Goal: Task Accomplishment & Management: Complete application form

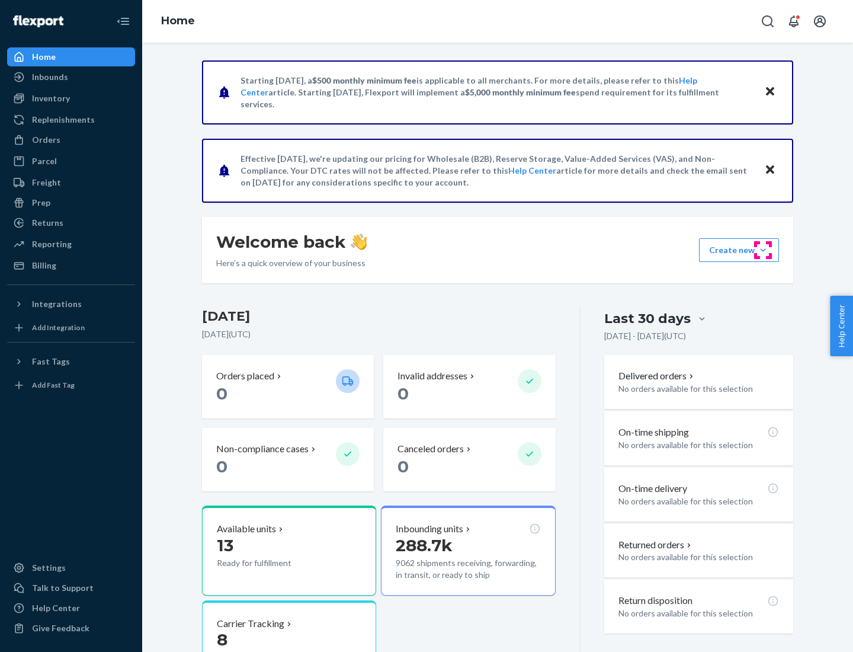
click at [763, 250] on button "Create new Create new inbound Create new order Create new product" at bounding box center [739, 250] width 80 height 24
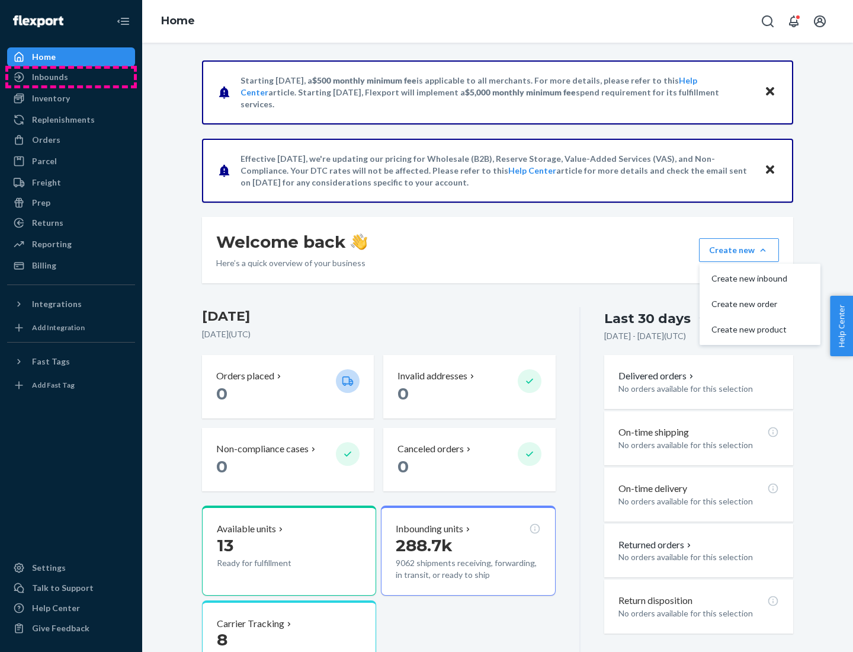
click at [71, 77] on div "Inbounds" at bounding box center [71, 77] width 126 height 17
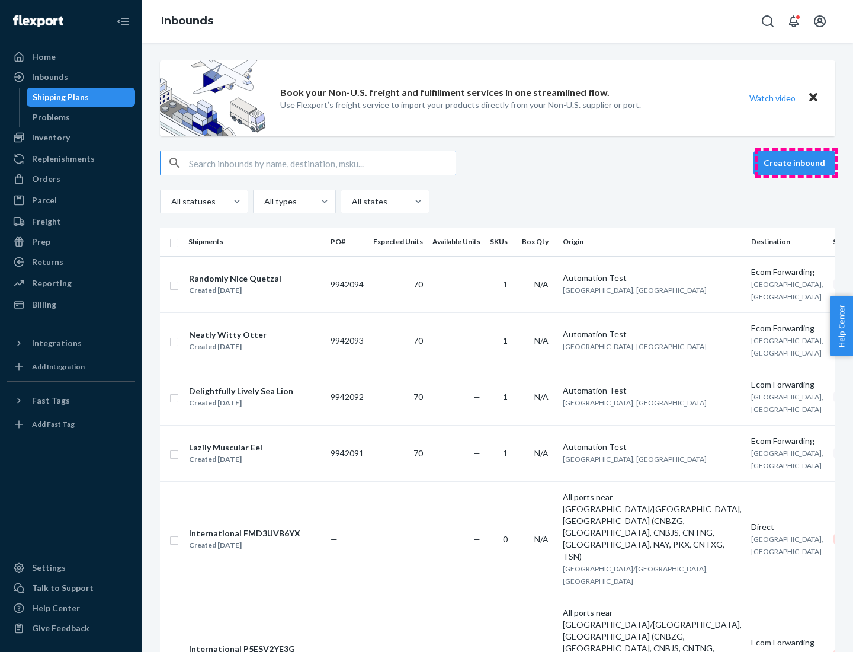
click at [796, 163] on button "Create inbound" at bounding box center [795, 163] width 82 height 24
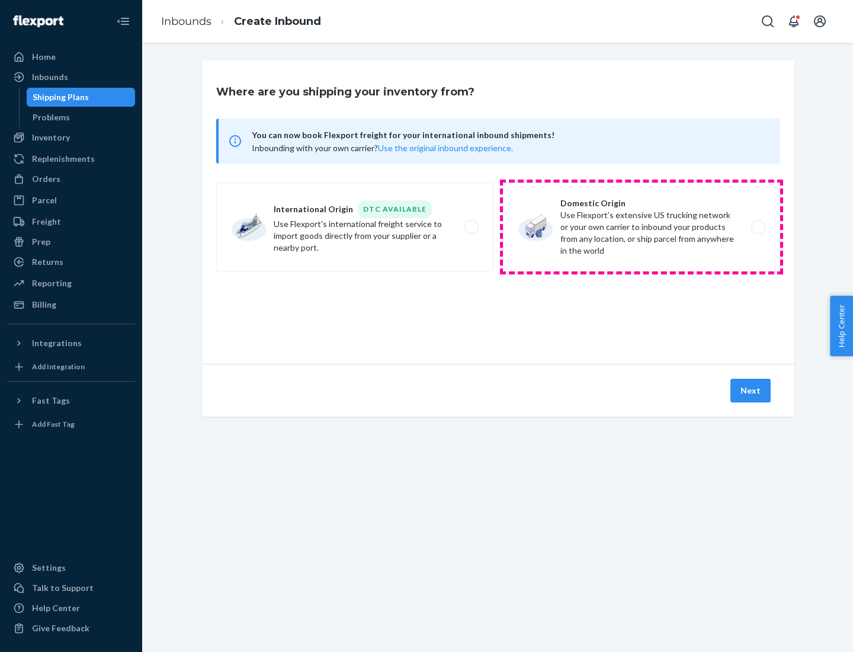
click at [642, 227] on label "Domestic Origin Use Flexport’s extensive US trucking network or your own carrie…" at bounding box center [641, 226] width 277 height 89
click at [758, 227] on input "Domestic Origin Use Flexport’s extensive US trucking network or your own carrie…" at bounding box center [762, 227] width 8 height 8
radio input "true"
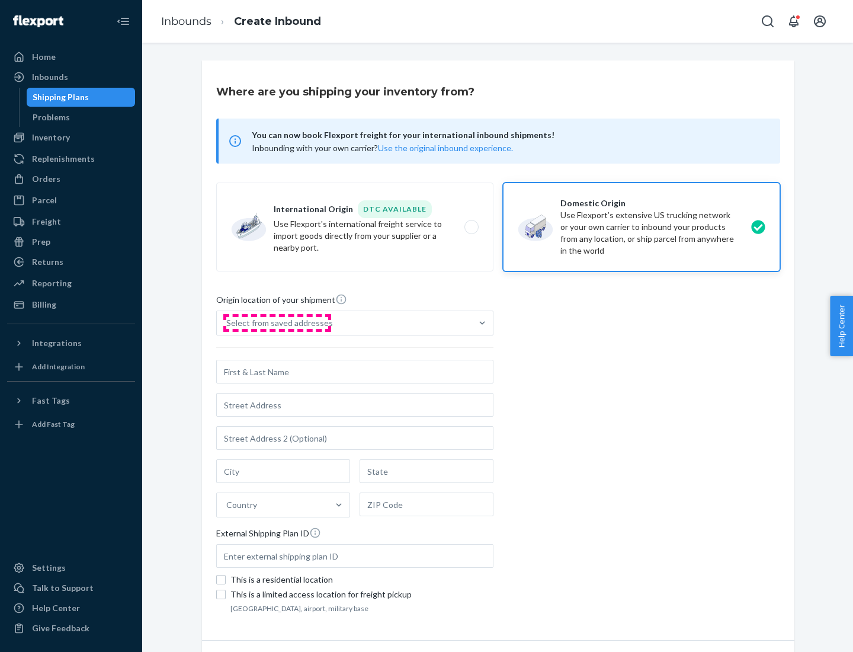
click at [277, 323] on div "Select from saved addresses" at bounding box center [279, 323] width 107 height 12
click at [228, 323] on input "Select from saved addresses" at bounding box center [226, 323] width 1 height 12
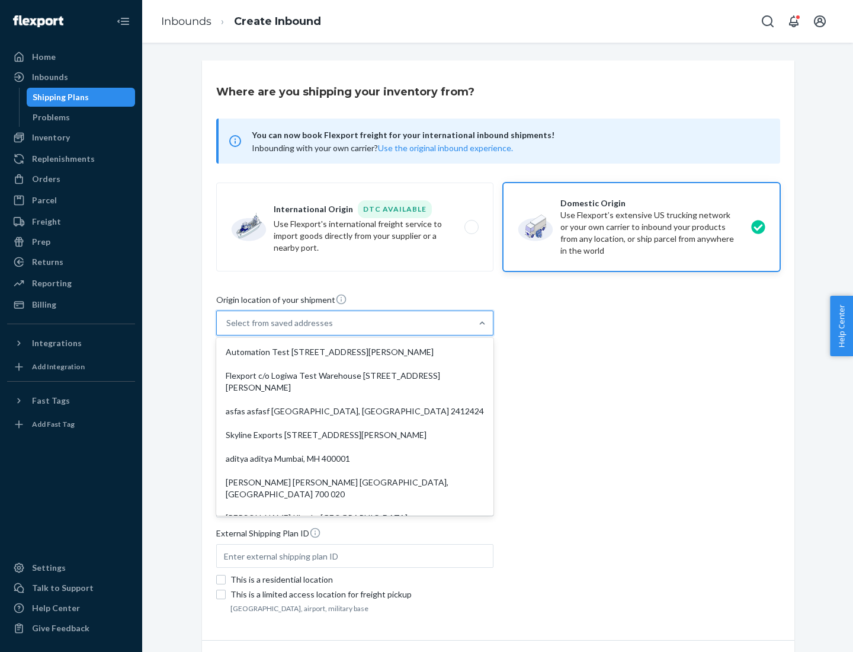
scroll to position [5, 0]
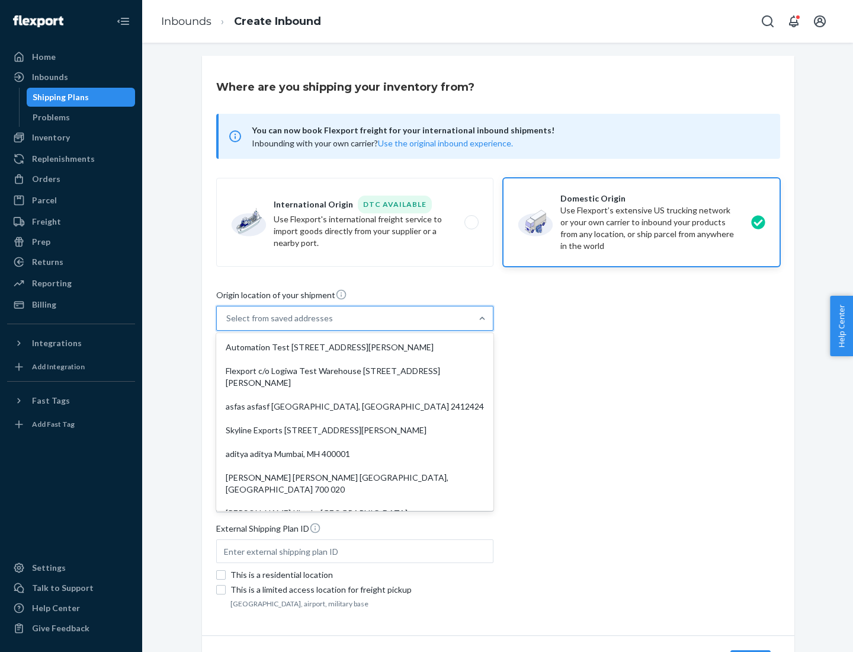
click at [355, 347] on div "Automation Test [STREET_ADDRESS][PERSON_NAME]" at bounding box center [355, 347] width 273 height 24
click at [228, 324] on input "option Automation Test [STREET_ADDRESS][PERSON_NAME]. 9 results available. Use …" at bounding box center [226, 318] width 1 height 12
type input "Automation Test"
type input "9th Floor"
type input "[GEOGRAPHIC_DATA]"
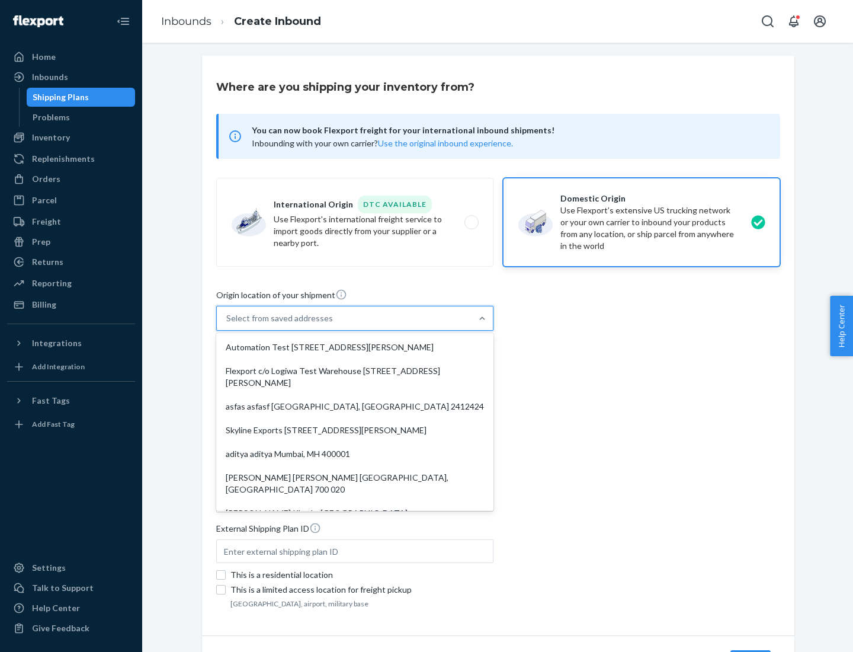
type input "CA"
type input "94104"
type input "[STREET_ADDRESS][PERSON_NAME]"
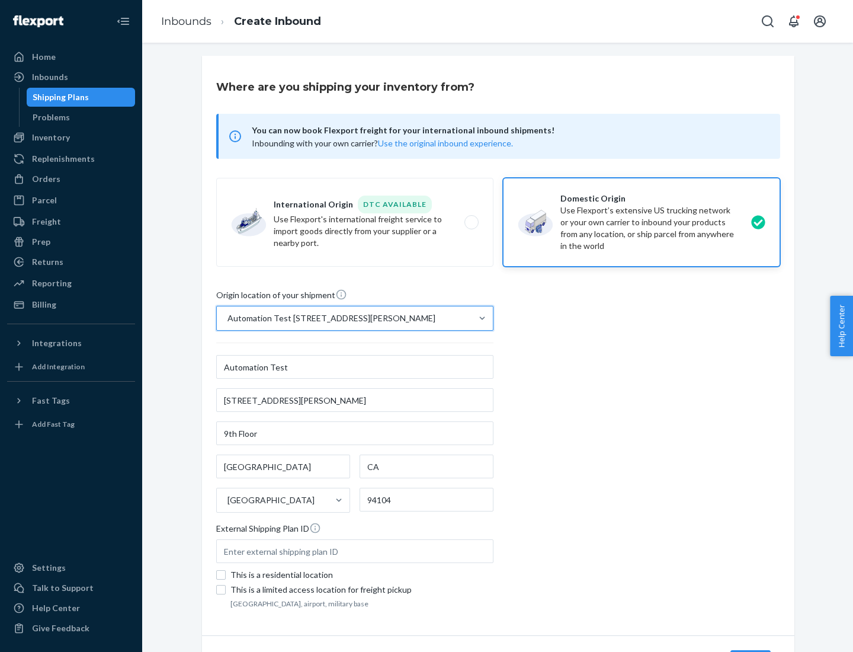
scroll to position [69, 0]
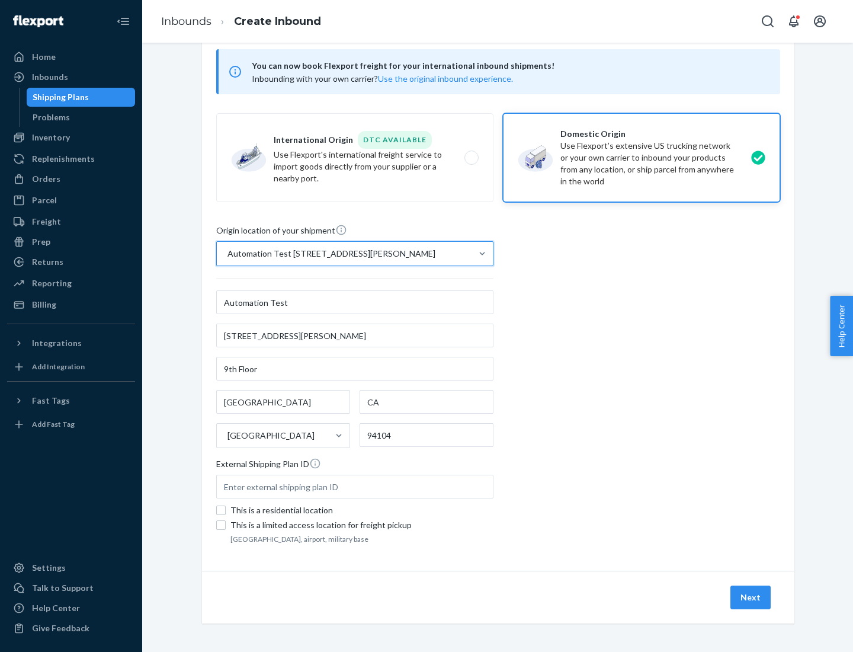
click at [751, 597] on button "Next" at bounding box center [751, 597] width 40 height 24
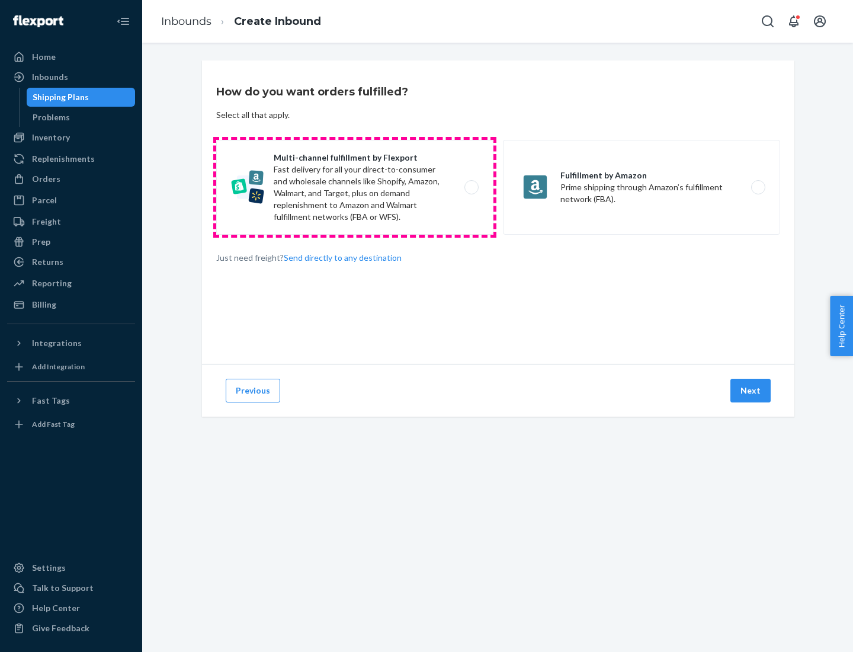
click at [355, 187] on label "Multi-channel fulfillment by Flexport Fast delivery for all your direct-to-cons…" at bounding box center [354, 187] width 277 height 95
click at [471, 187] on input "Multi-channel fulfillment by Flexport Fast delivery for all your direct-to-cons…" at bounding box center [475, 188] width 8 height 8
radio input "true"
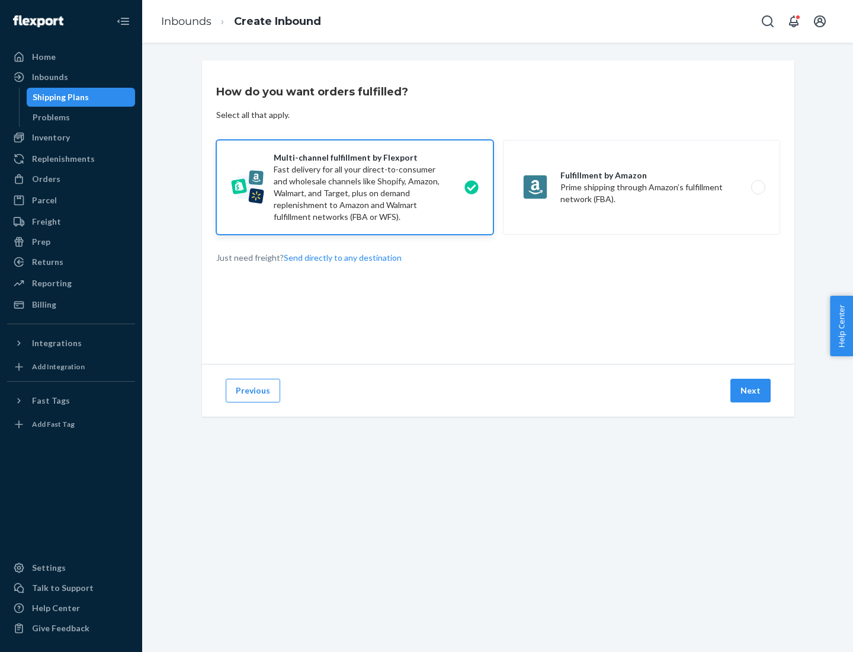
click at [751, 390] on button "Next" at bounding box center [751, 391] width 40 height 24
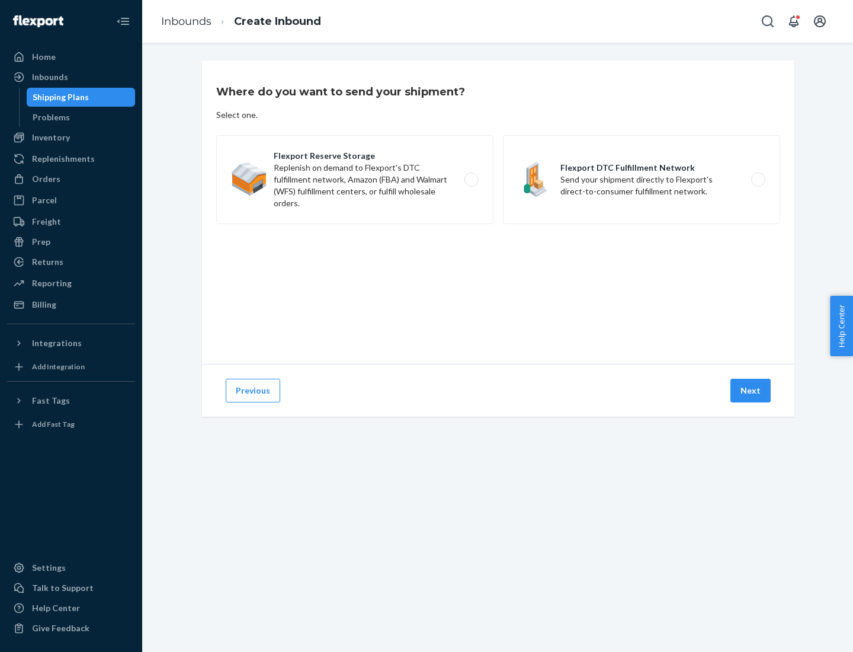
click at [642, 180] on label "Flexport DTC Fulfillment Network Send your shipment directly to Flexport's dire…" at bounding box center [641, 179] width 277 height 89
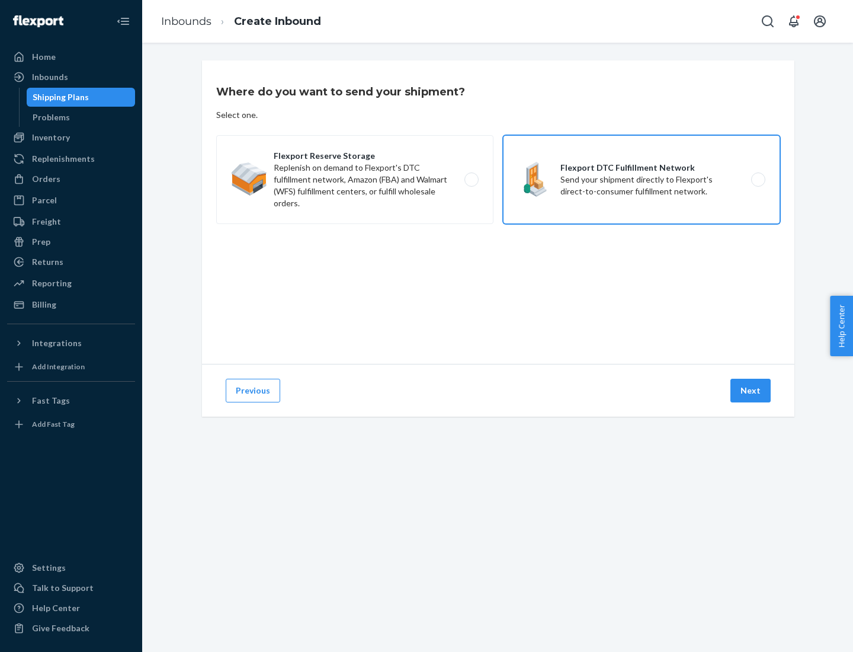
click at [758, 180] on input "Flexport DTC Fulfillment Network Send your shipment directly to Flexport's dire…" at bounding box center [762, 180] width 8 height 8
radio input "true"
click at [751, 390] on button "Next" at bounding box center [751, 391] width 40 height 24
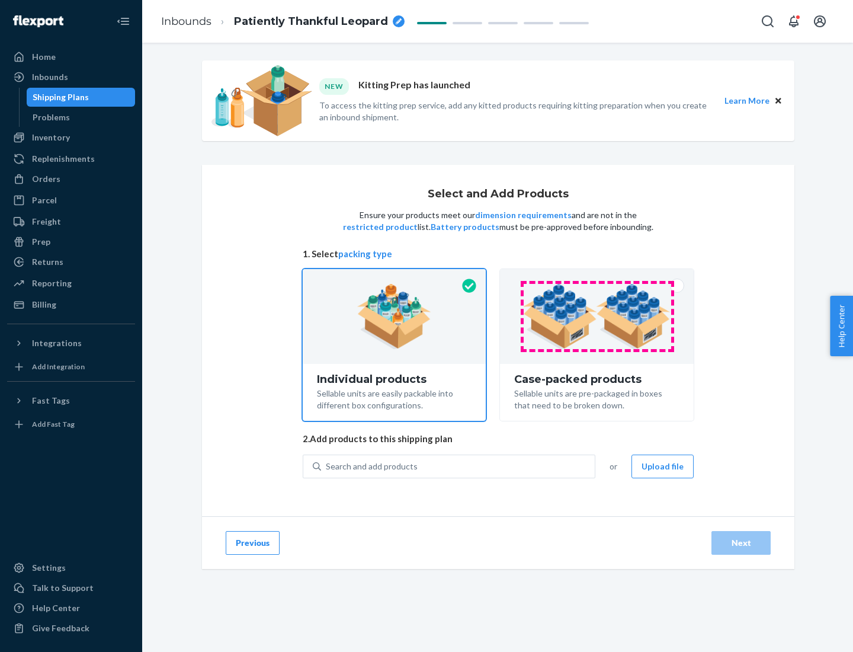
click at [597, 316] on img at bounding box center [597, 316] width 148 height 65
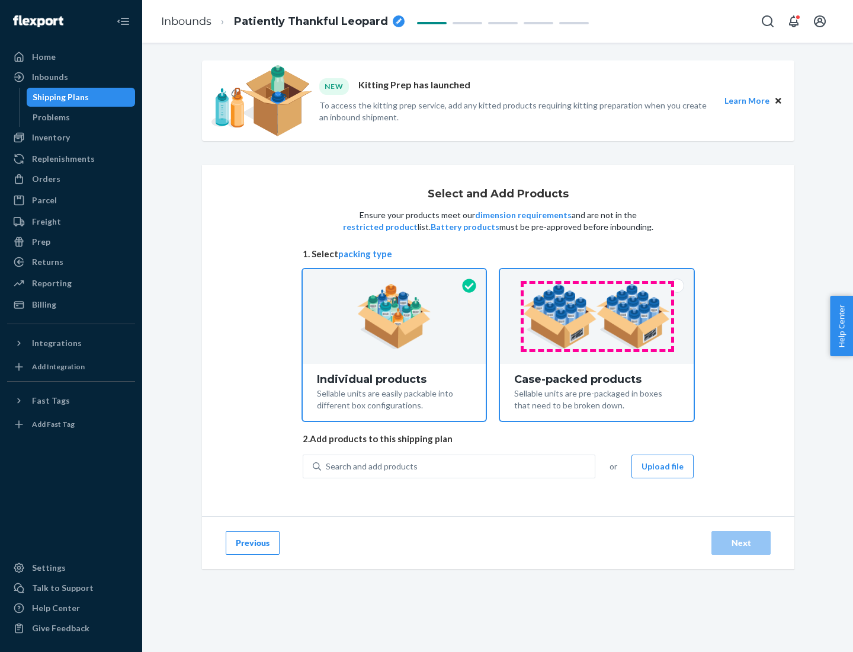
click at [597, 277] on input "Case-packed products Sellable units are pre-packaged in boxes that need to be b…" at bounding box center [597, 273] width 8 height 8
radio input "true"
radio input "false"
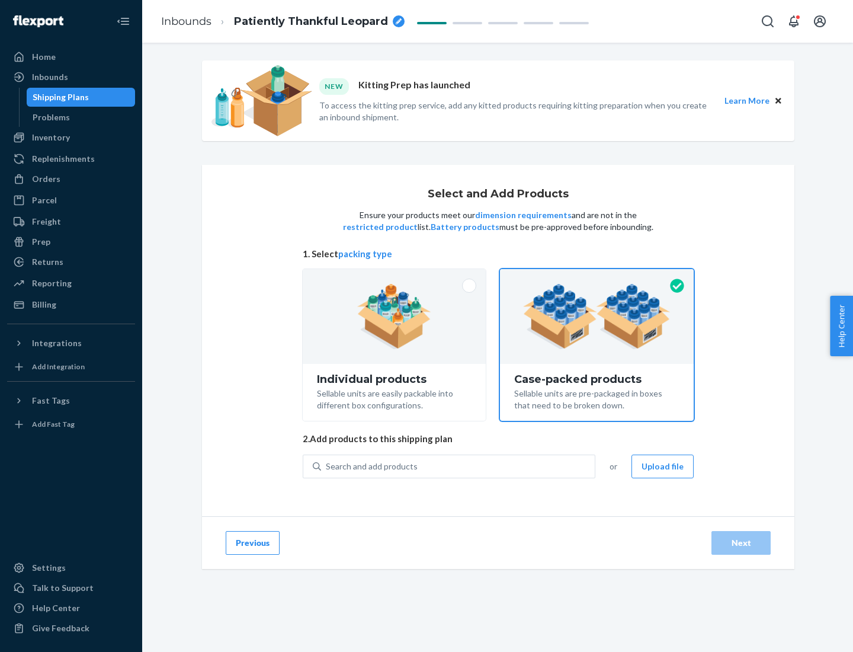
click at [459, 466] on div "Search and add products" at bounding box center [458, 466] width 274 height 21
click at [327, 466] on input "Search and add products" at bounding box center [326, 466] width 1 height 12
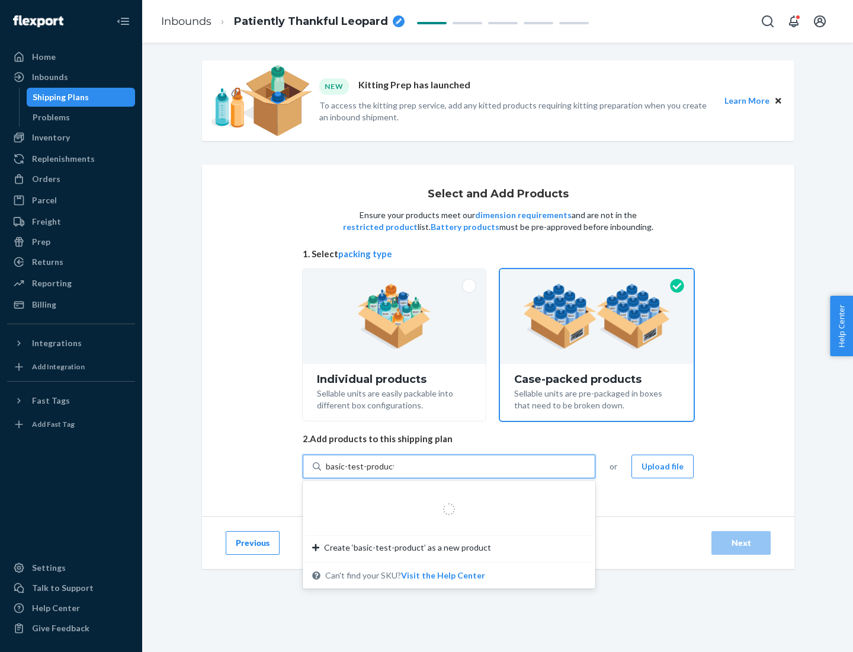
type input "basic-test-product-1"
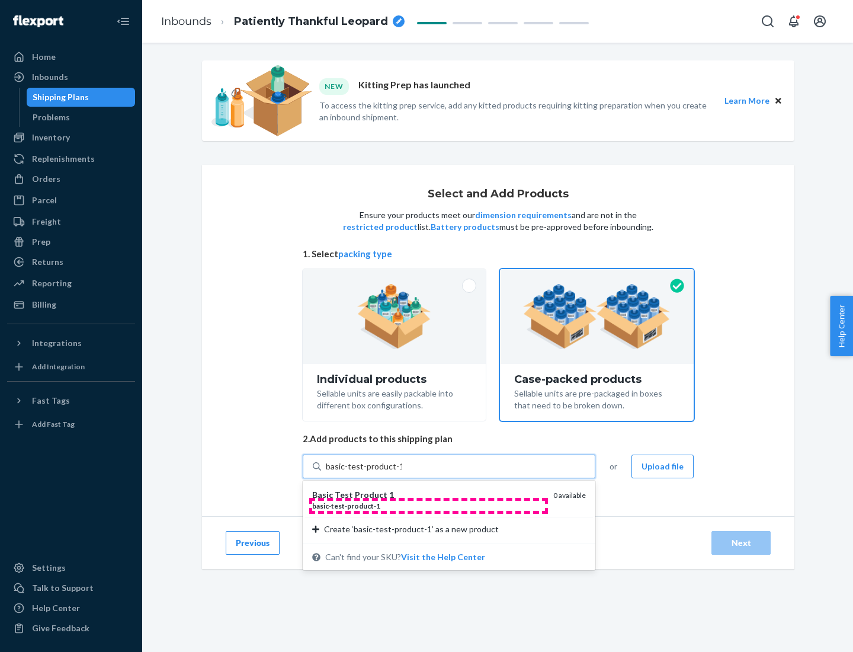
click at [428, 505] on div "basic - test - product - 1" at bounding box center [428, 506] width 232 height 10
click at [402, 472] on input "basic-test-product-1" at bounding box center [364, 466] width 76 height 12
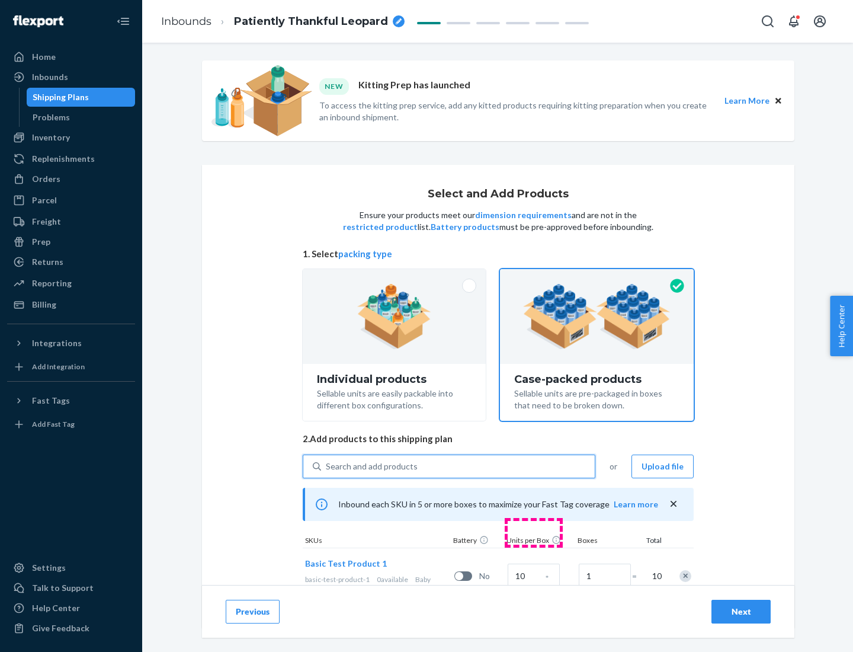
scroll to position [43, 0]
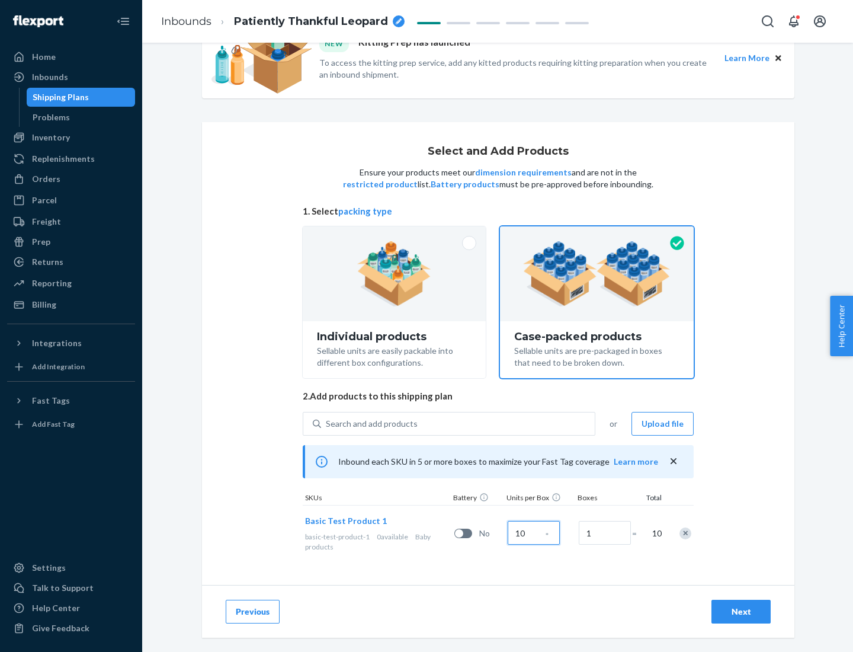
type input "10"
type input "7"
click at [741, 611] on div "Next" at bounding box center [741, 612] width 39 height 12
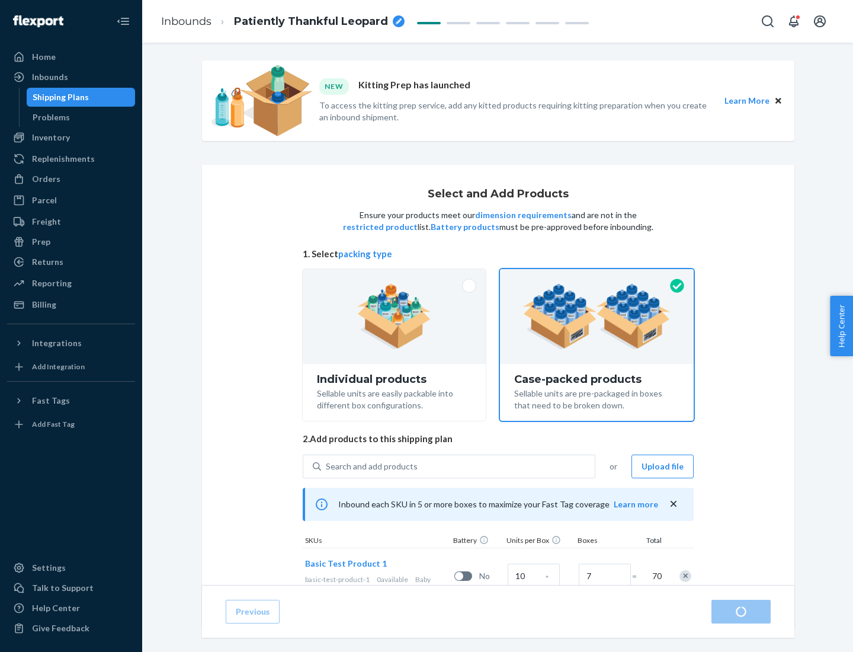
radio input "true"
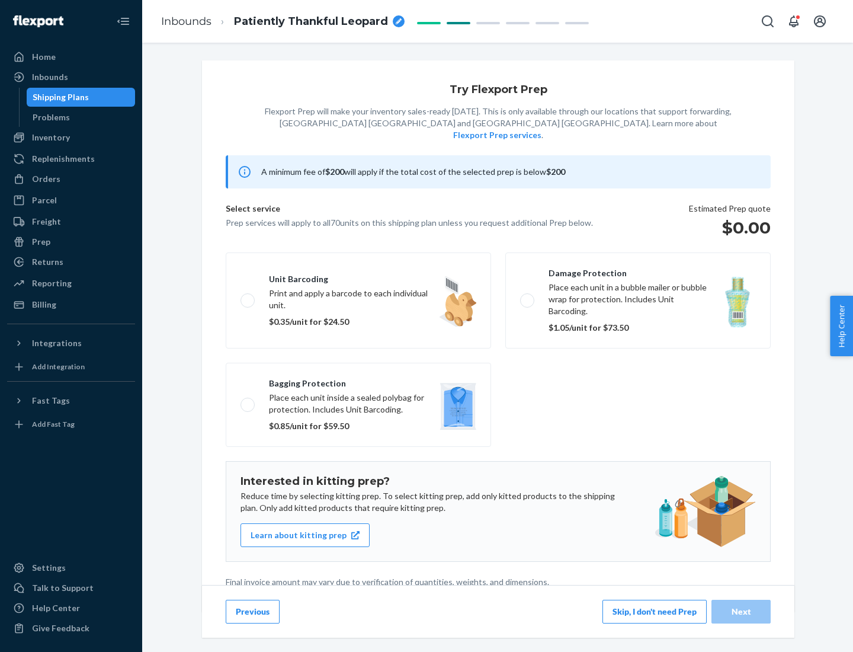
scroll to position [3, 0]
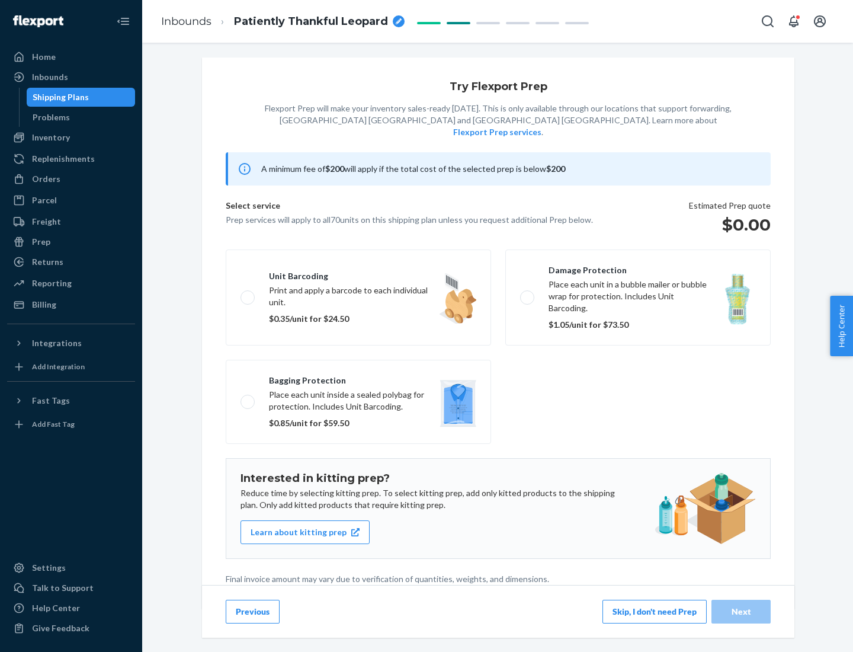
click at [358, 377] on label "Bagging protection Place each unit inside a sealed polybag for protection. Incl…" at bounding box center [358, 402] width 265 height 84
click at [248, 398] on input "Bagging protection Place each unit inside a sealed polybag for protection. Incl…" at bounding box center [245, 402] width 8 height 8
checkbox input "true"
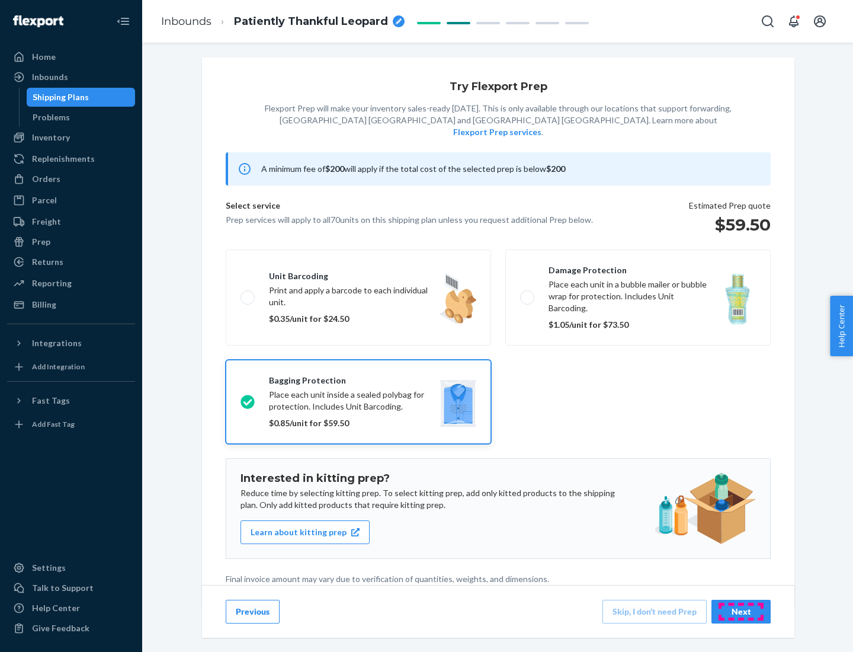
click at [741, 611] on div "Next" at bounding box center [741, 612] width 39 height 12
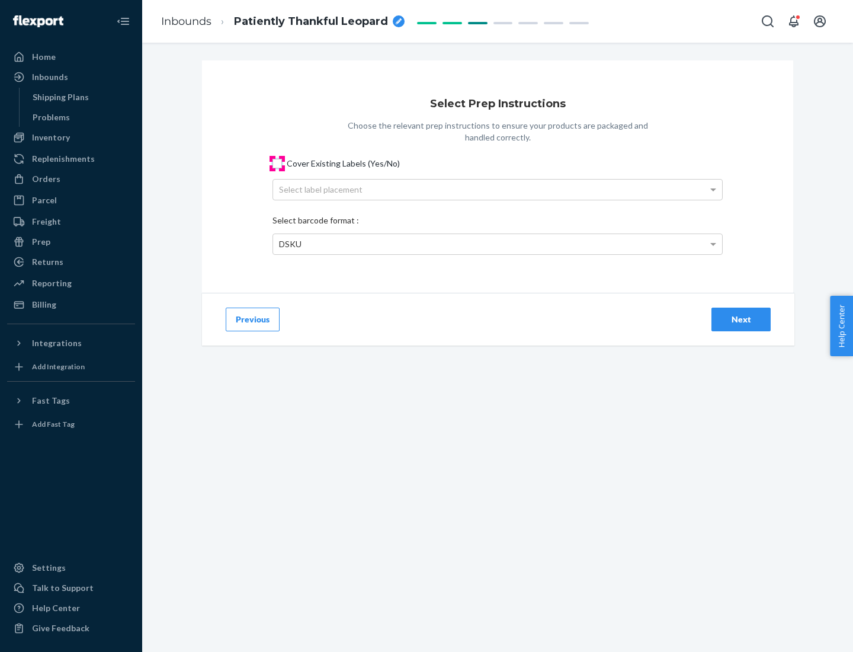
click at [277, 163] on input "Cover Existing Labels (Yes/No)" at bounding box center [277, 163] width 9 height 9
checkbox input "true"
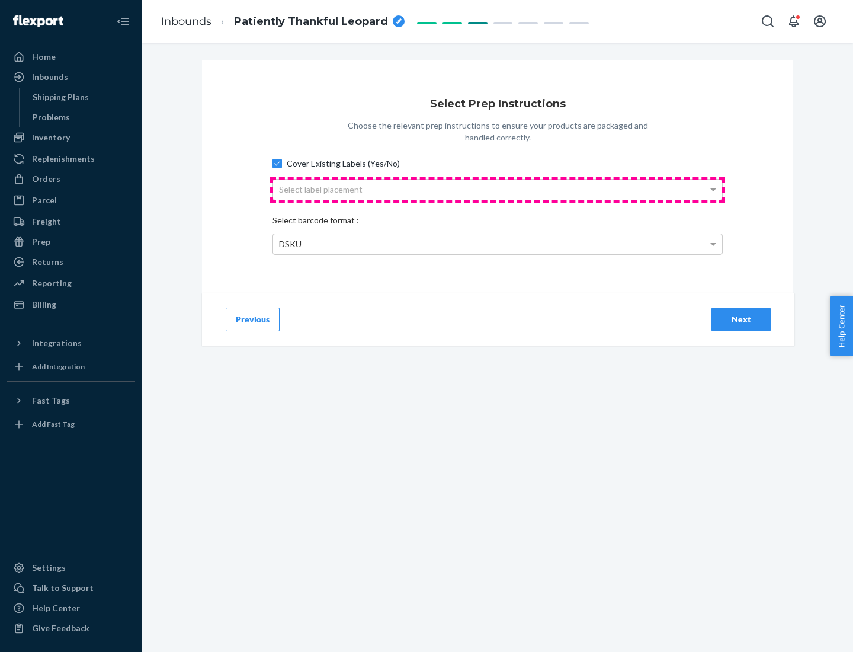
click at [498, 189] on div "Select label placement" at bounding box center [497, 190] width 449 height 20
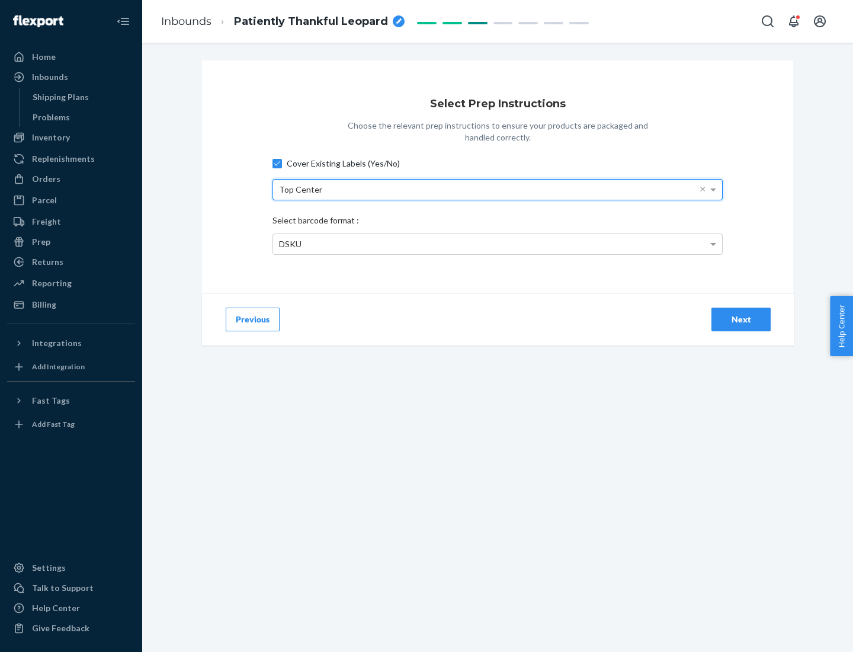
click at [498, 244] on div "DSKU" at bounding box center [497, 244] width 449 height 20
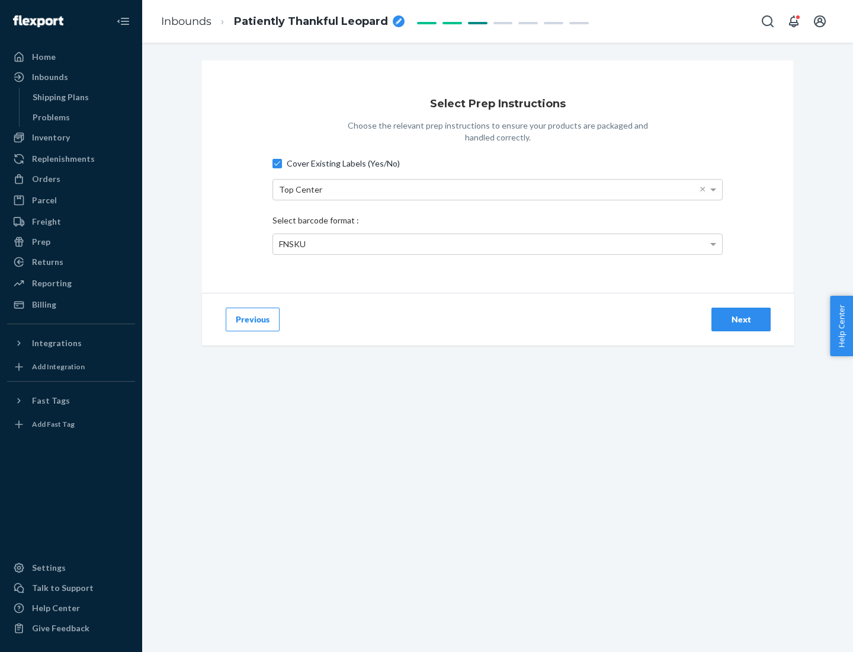
click at [741, 319] on div "Next" at bounding box center [741, 319] width 39 height 12
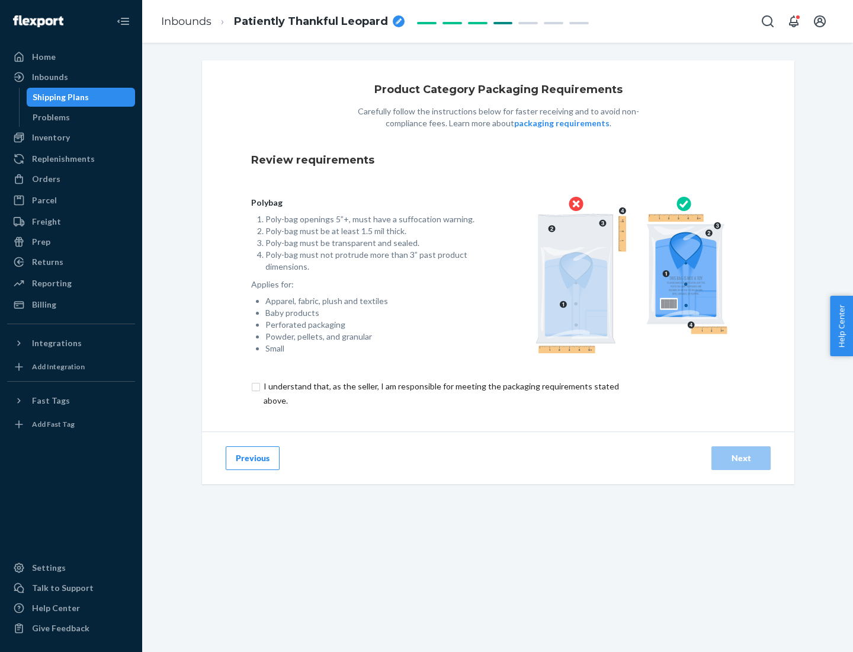
click at [440, 393] on input "checkbox" at bounding box center [448, 393] width 394 height 28
checkbox input "true"
click at [741, 457] on div "Next" at bounding box center [741, 458] width 39 height 12
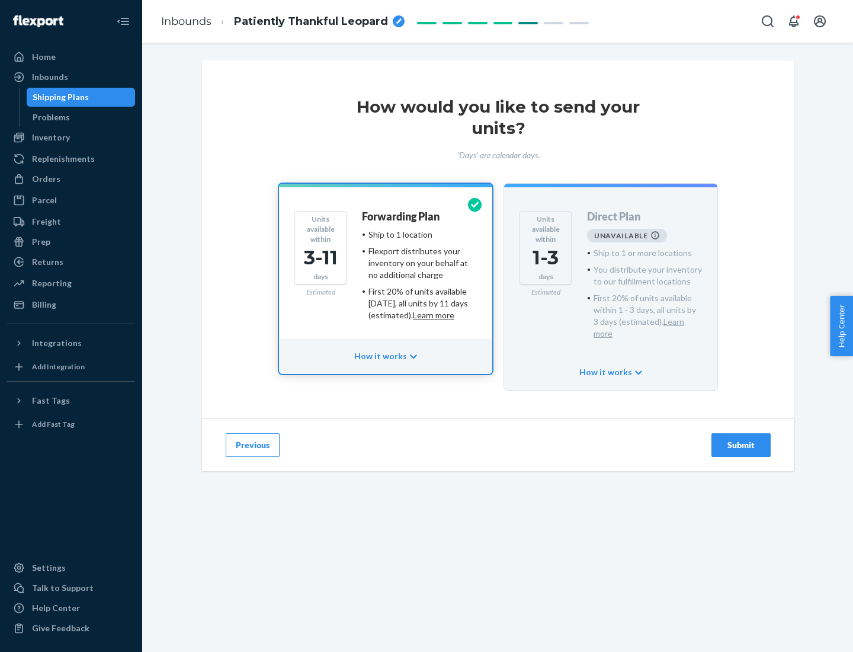
click at [402, 216] on h4 "Forwarding Plan" at bounding box center [401, 217] width 78 height 12
click at [741, 439] on div "Submit" at bounding box center [741, 445] width 39 height 12
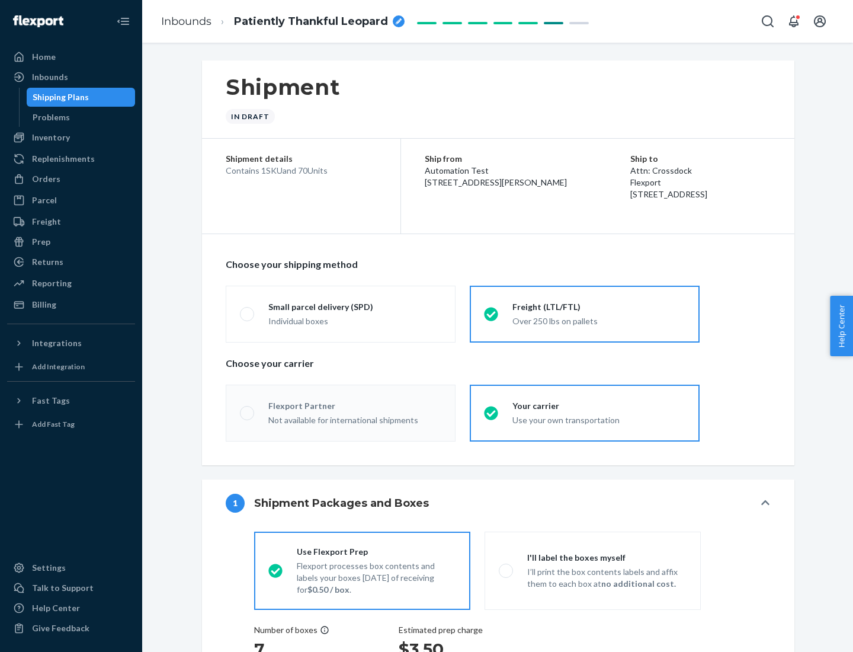
radio input "true"
radio input "false"
radio input "true"
radio input "false"
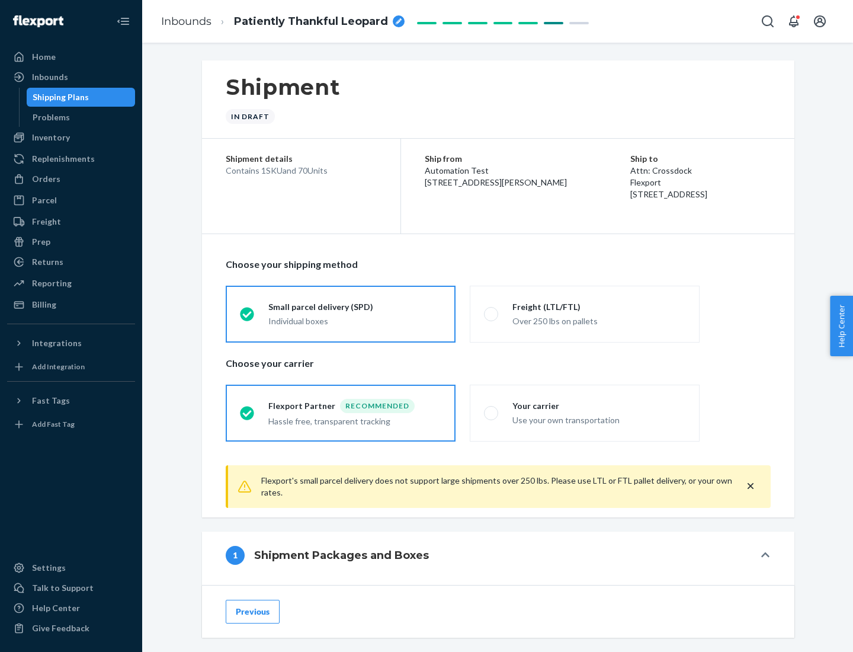
click at [585, 313] on div "Over 250 lbs on pallets" at bounding box center [599, 320] width 173 height 14
click at [492, 313] on input "Freight (LTL/FTL) Over 250 lbs on pallets" at bounding box center [488, 314] width 8 height 8
radio input "true"
radio input "false"
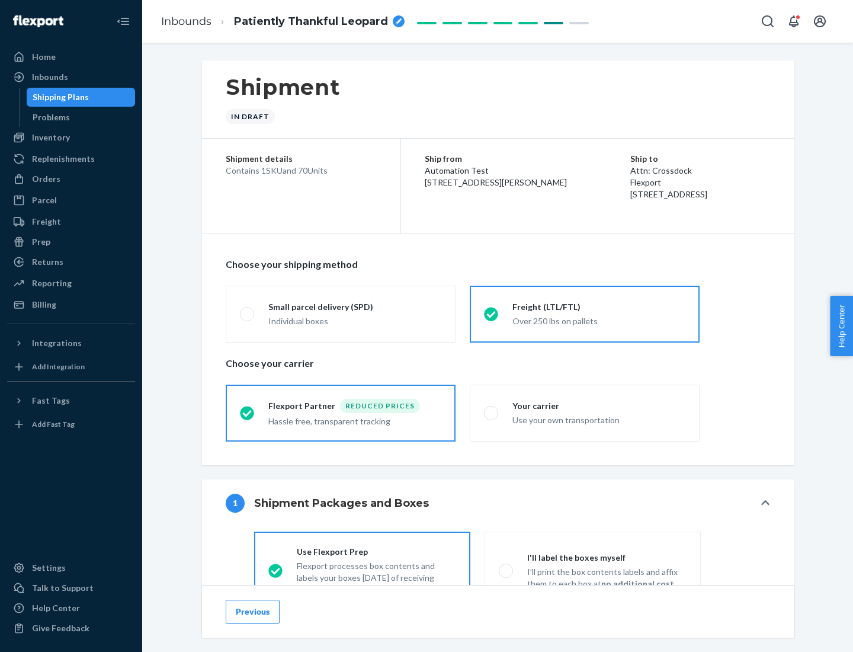
scroll to position [66, 0]
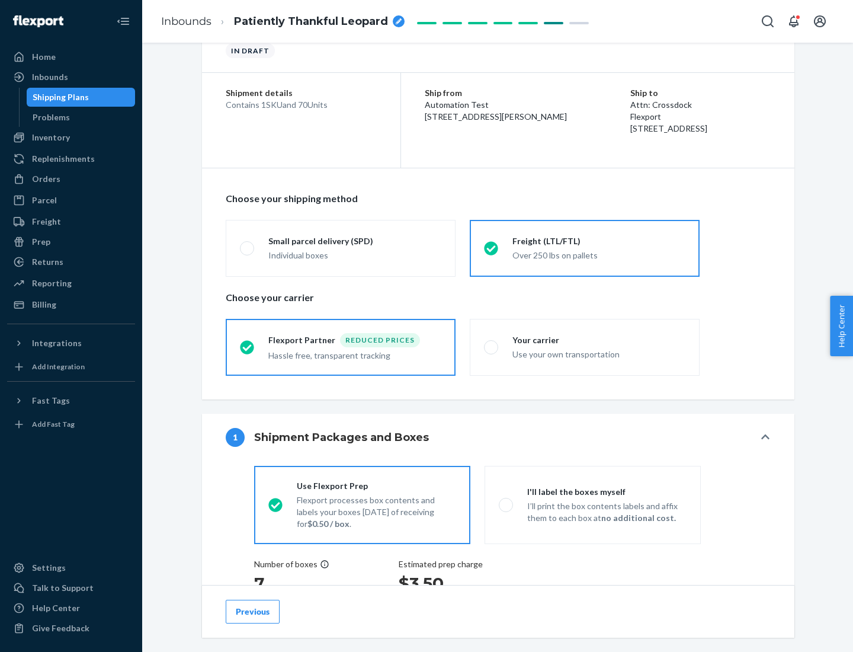
click at [585, 347] on div "Use your own transportation" at bounding box center [599, 353] width 173 height 14
click at [492, 347] on input "Your carrier Use your own transportation" at bounding box center [488, 347] width 8 height 8
radio input "true"
radio input "false"
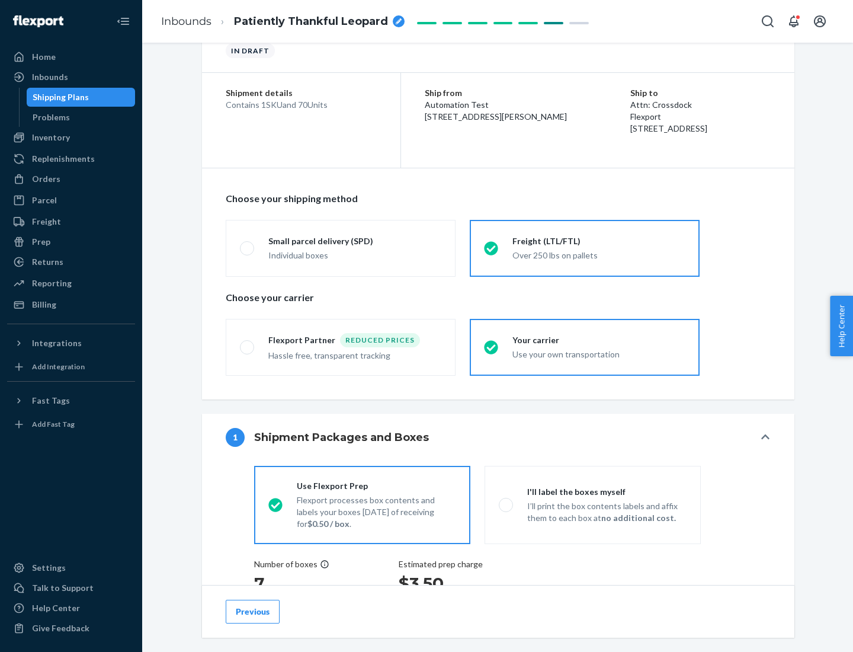
scroll to position [223, 0]
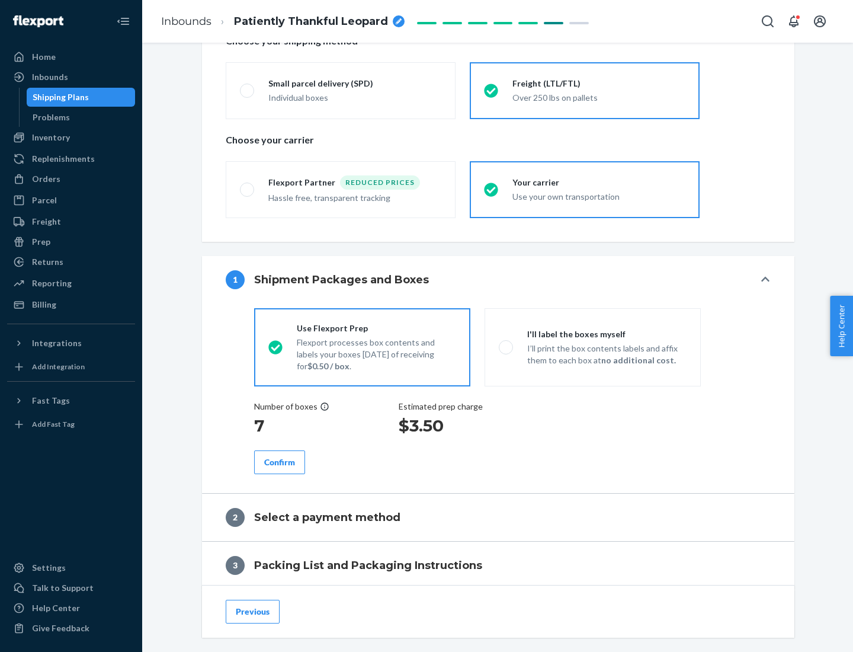
click at [593, 347] on p "I’ll print the box contents labels and affix them to each box at no additional …" at bounding box center [606, 354] width 159 height 24
click at [507, 347] on input "I'll label the boxes myself I’ll print the box contents labels and affix them t…" at bounding box center [503, 347] width 8 height 8
radio input "true"
radio input "false"
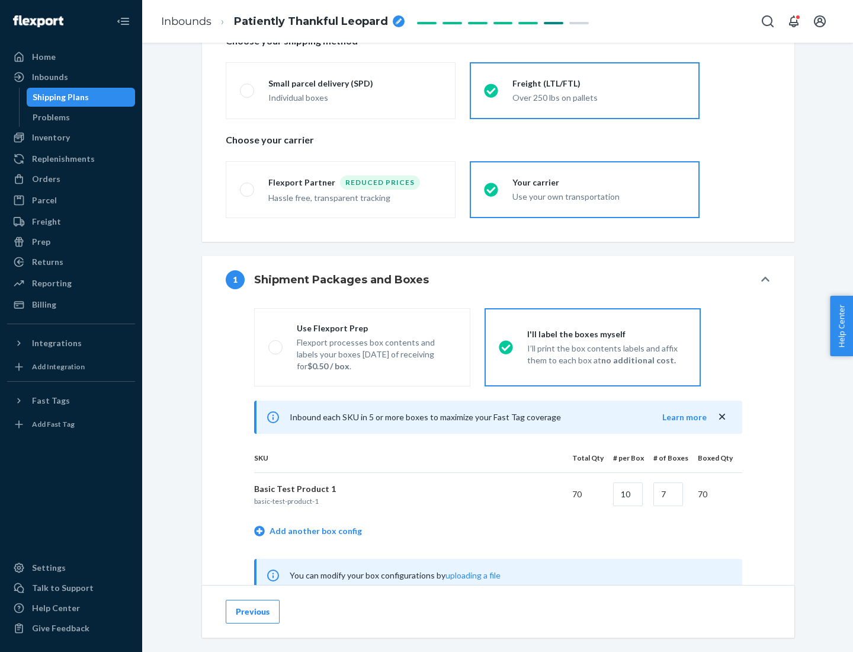
scroll to position [370, 0]
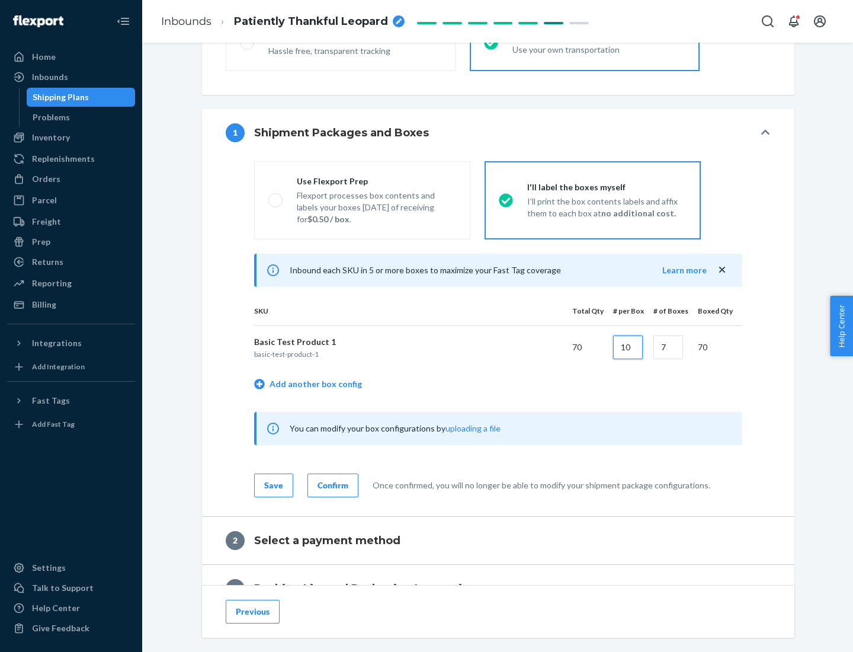
type input "10"
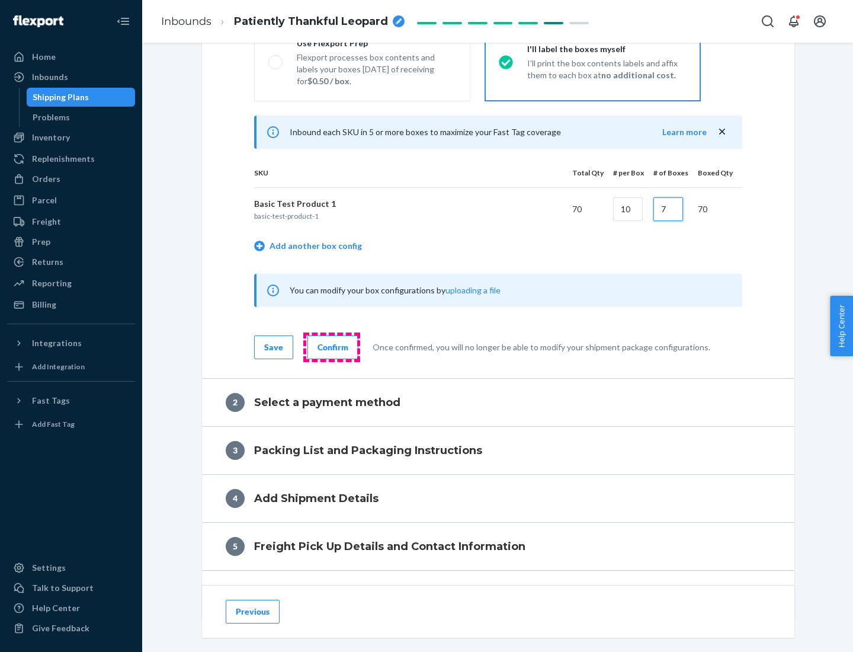
type input "7"
click at [331, 347] on div "Confirm" at bounding box center [333, 347] width 31 height 12
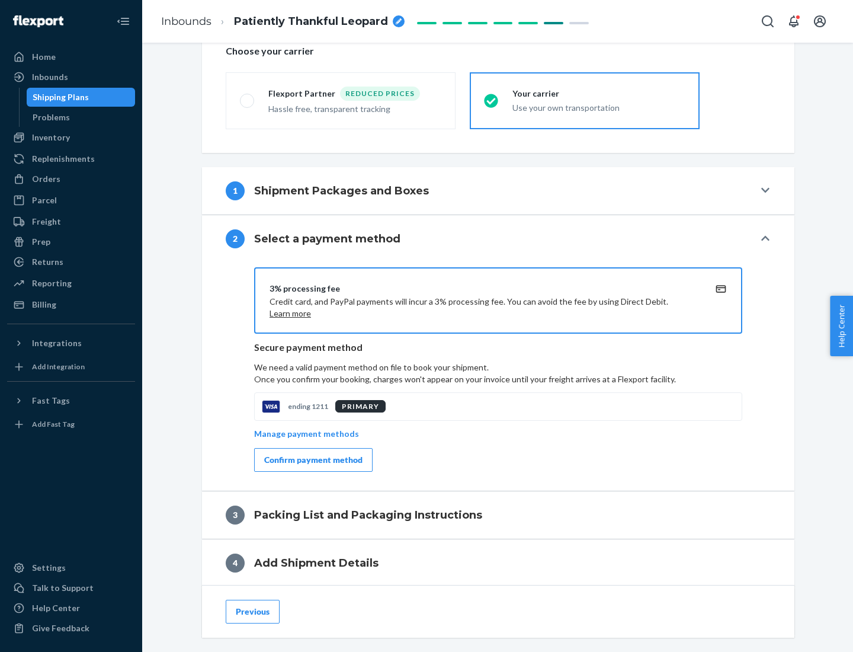
scroll to position [425, 0]
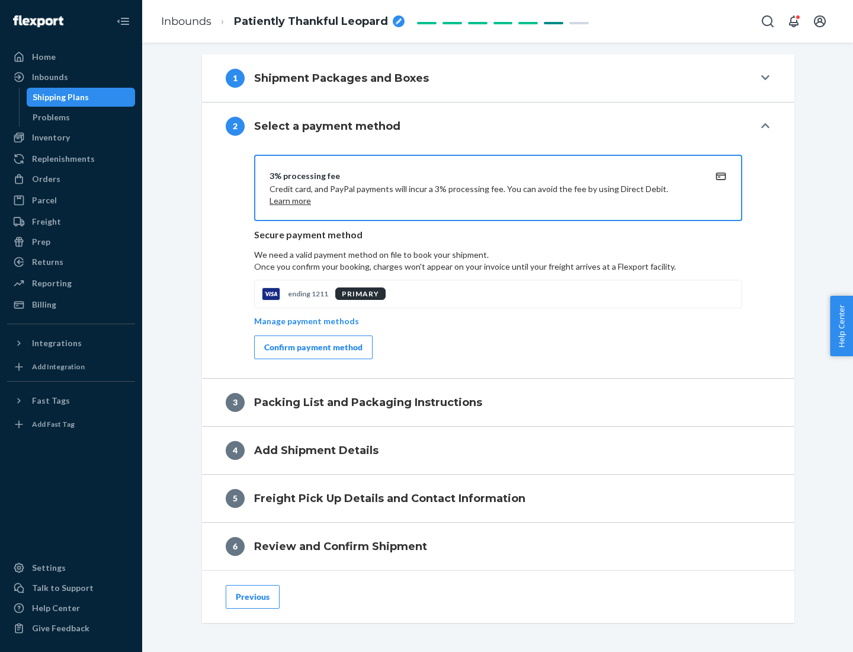
click at [312, 347] on div "Confirm payment method" at bounding box center [313, 347] width 98 height 12
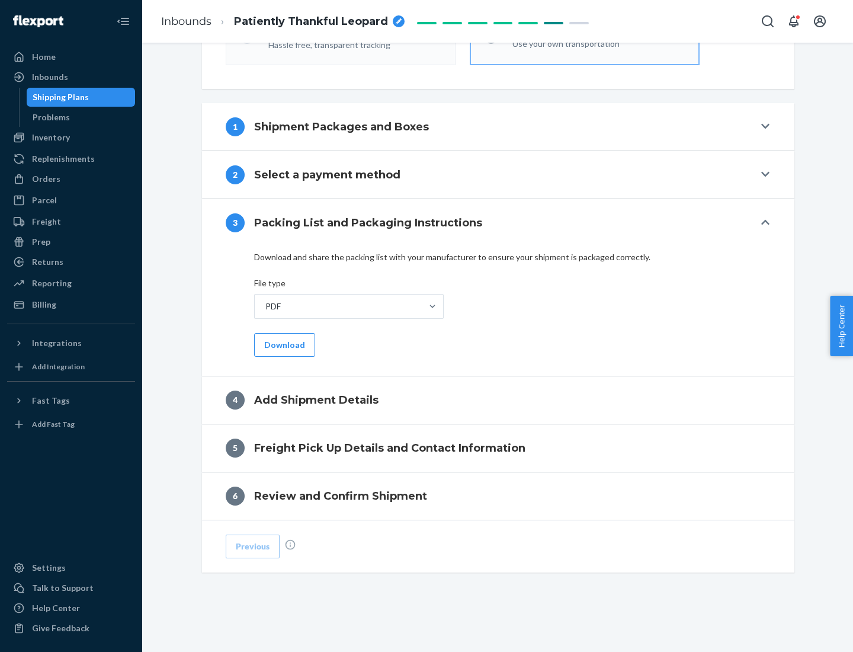
scroll to position [374, 0]
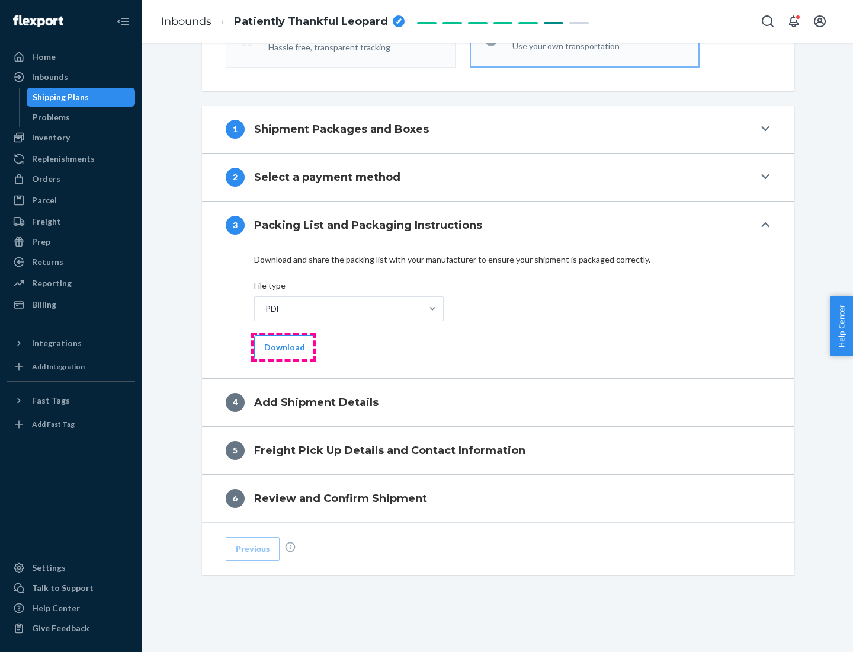
click at [283, 347] on button "Download" at bounding box center [284, 347] width 61 height 24
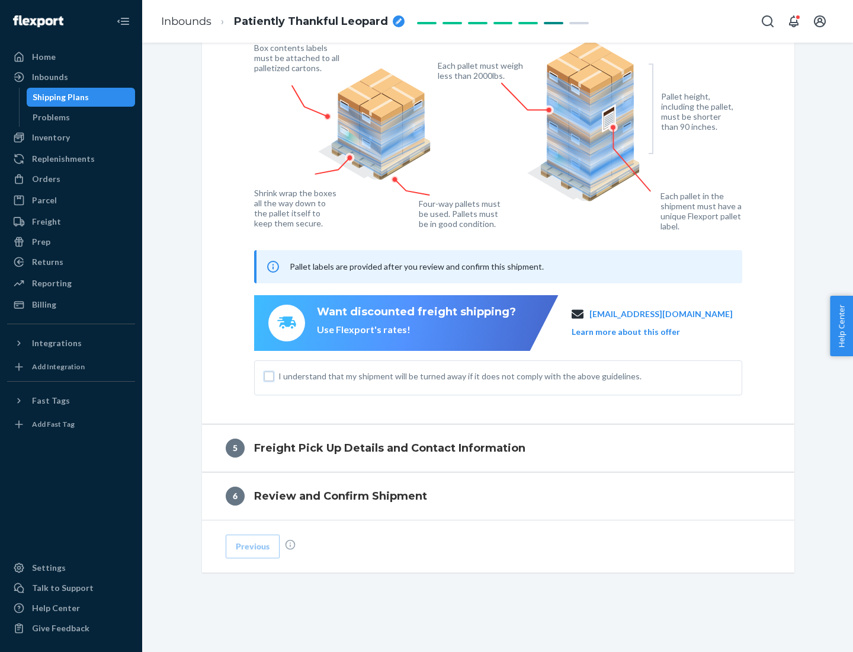
click at [269, 376] on input "I understand that my shipment will be turned away if it does not comply with th…" at bounding box center [268, 376] width 9 height 9
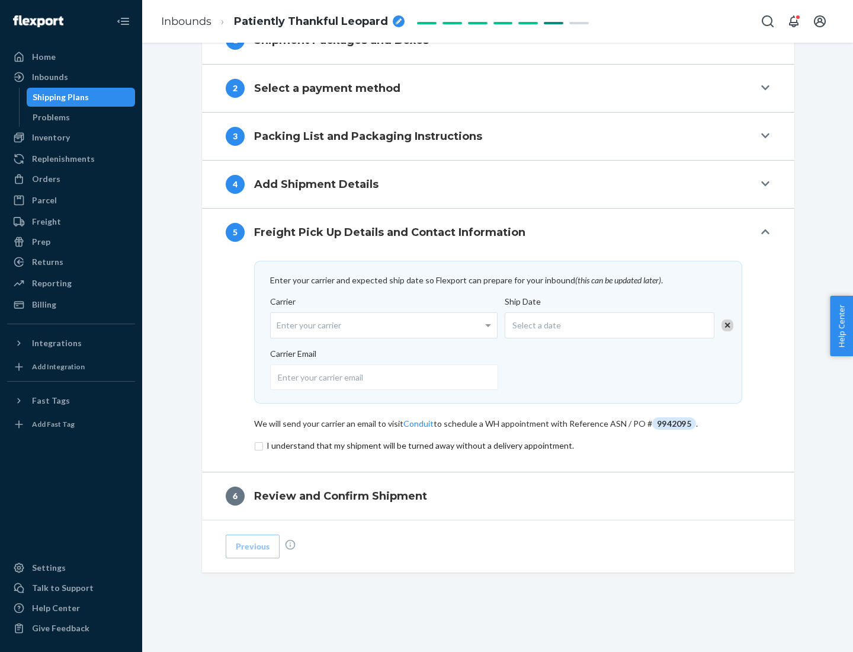
scroll to position [463, 0]
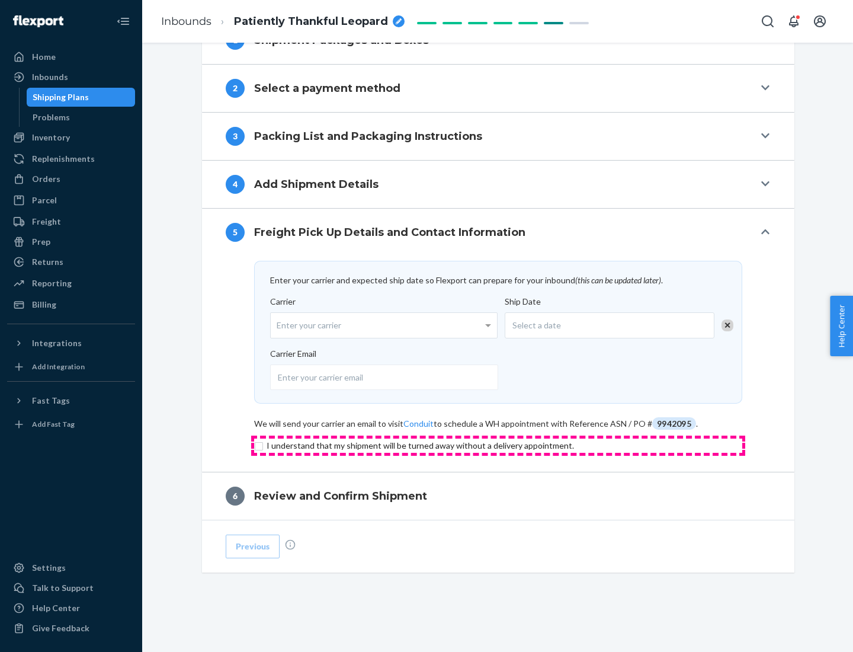
click at [498, 445] on input "checkbox" at bounding box center [498, 445] width 488 height 14
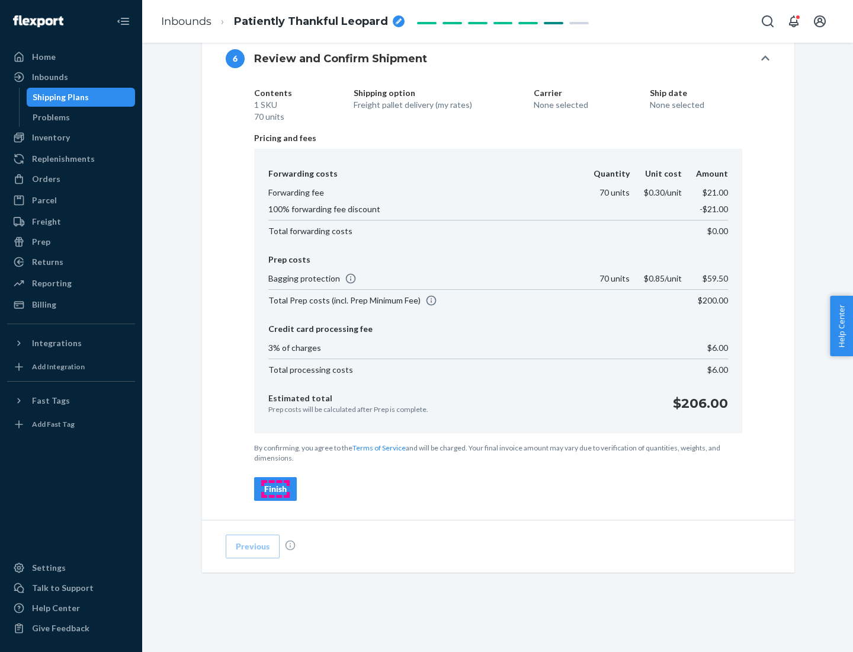
click at [276, 489] on div "Finish" at bounding box center [275, 489] width 23 height 12
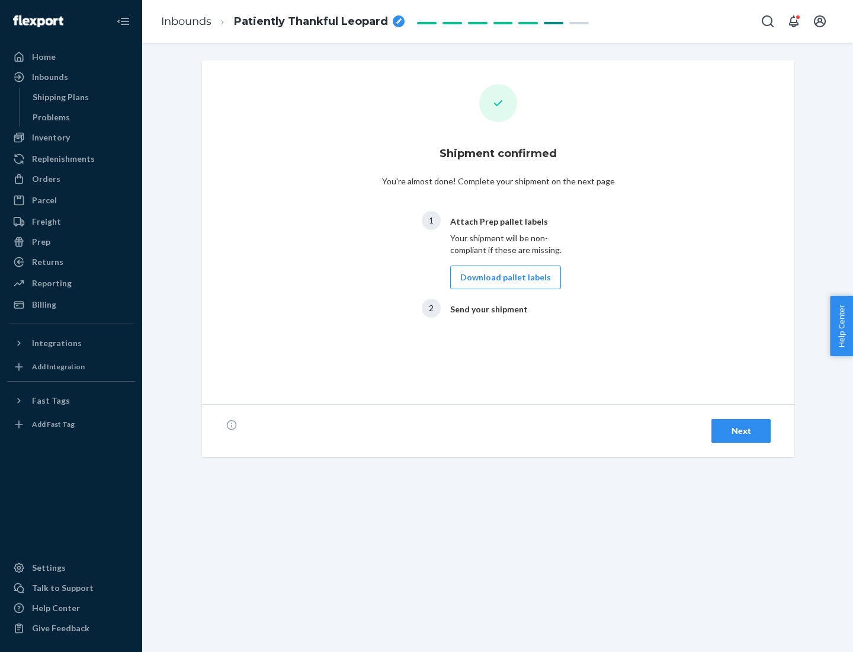
click at [502, 277] on button "Download pallet labels" at bounding box center [505, 277] width 111 height 24
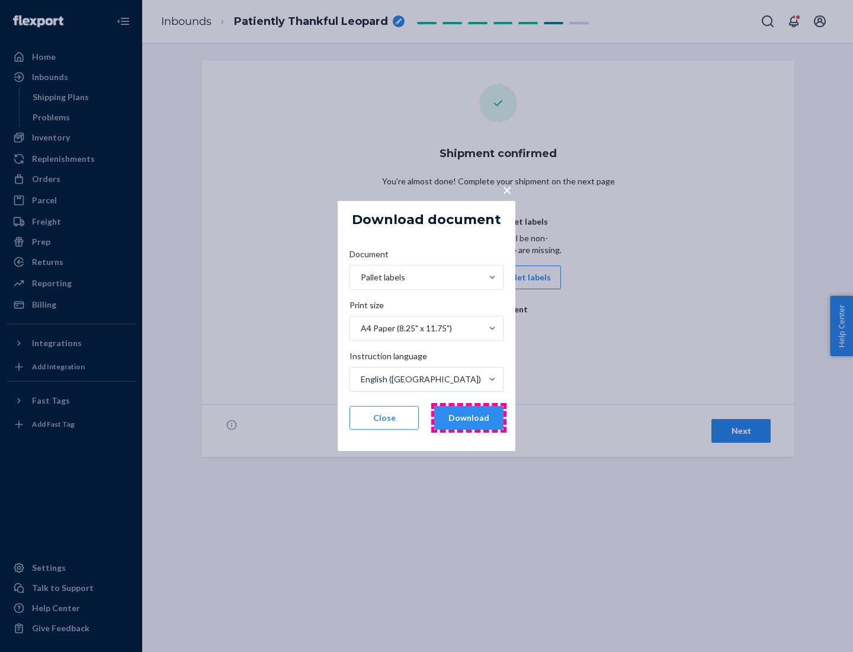
click at [469, 418] on button "Download" at bounding box center [468, 418] width 69 height 24
click at [507, 189] on span "×" at bounding box center [506, 190] width 9 height 20
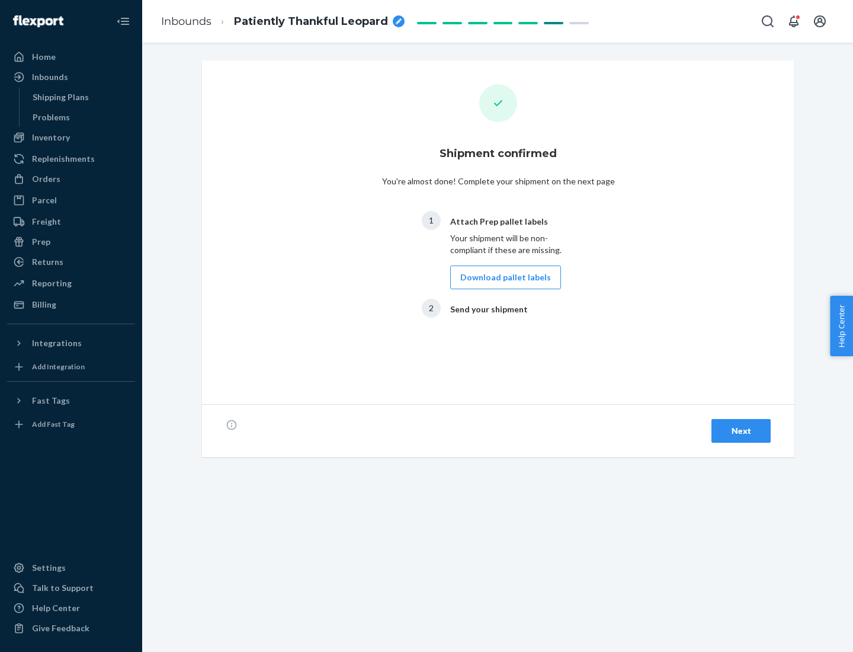
click at [741, 431] on div "Next" at bounding box center [741, 431] width 39 height 12
